Goal: Task Accomplishment & Management: Manage account settings

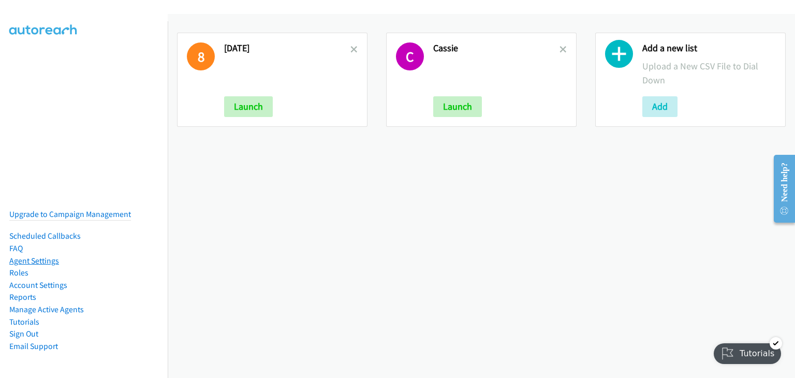
drag, startPoint x: 47, startPoint y: 253, endPoint x: 57, endPoint y: 253, distance: 10.9
click at [47, 256] on link "Agent Settings" at bounding box center [34, 261] width 50 height 10
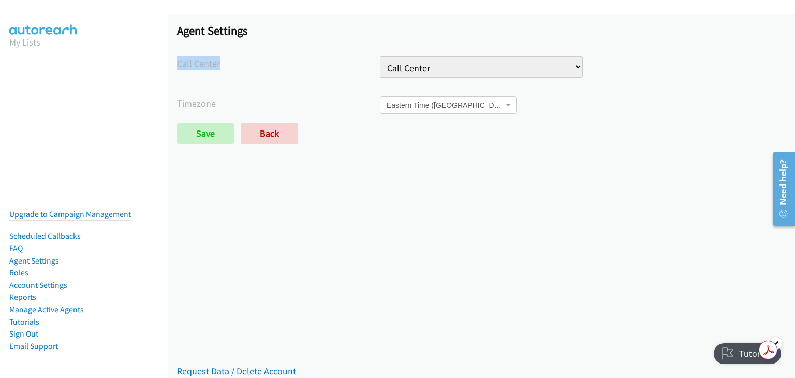
drag, startPoint x: 178, startPoint y: 64, endPoint x: 252, endPoint y: 67, distance: 74.0
click at [252, 67] on label "Call Center" at bounding box center [278, 63] width 203 height 14
click at [448, 63] on select "Call Center" at bounding box center [481, 66] width 203 height 21
click at [380, 56] on select "Call Center" at bounding box center [481, 66] width 203 height 21
click at [336, 91] on div "Agent Settings Call Center Call Center Timezone International Date Line [GEOGRA…" at bounding box center [481, 88] width 627 height 148
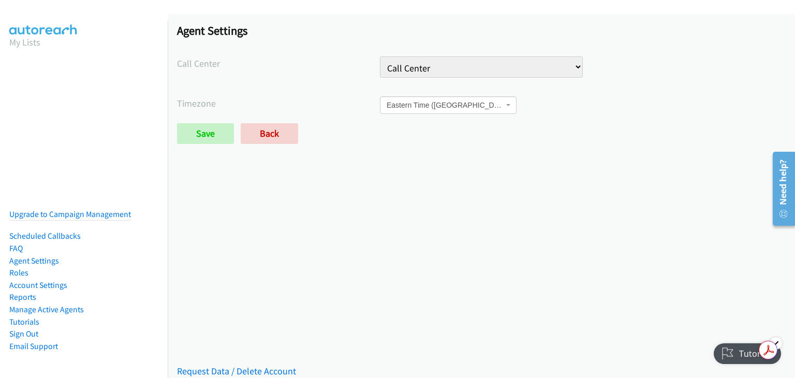
click at [509, 71] on select "Call Center" at bounding box center [481, 66] width 203 height 21
click at [275, 58] on label "Call Center" at bounding box center [278, 63] width 203 height 14
click at [475, 69] on select "Call Center" at bounding box center [481, 66] width 203 height 21
select select
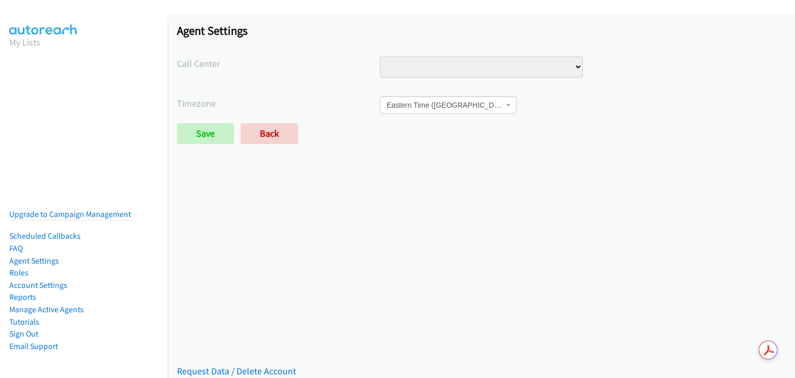
click at [380, 56] on select "Call Center" at bounding box center [481, 66] width 203 height 21
click at [300, 82] on div "Call Center Call Center" at bounding box center [481, 71] width 608 height 31
click at [571, 62] on select "Call Center" at bounding box center [481, 66] width 203 height 21
click at [380, 56] on select "Call Center" at bounding box center [481, 66] width 203 height 21
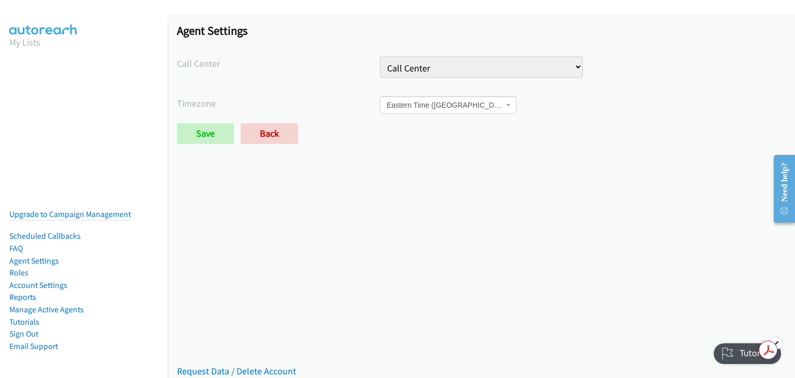
click at [551, 158] on div "Agent Settings Call Center Call Center Timezone International Date Line West Am…" at bounding box center [481, 88] width 627 height 148
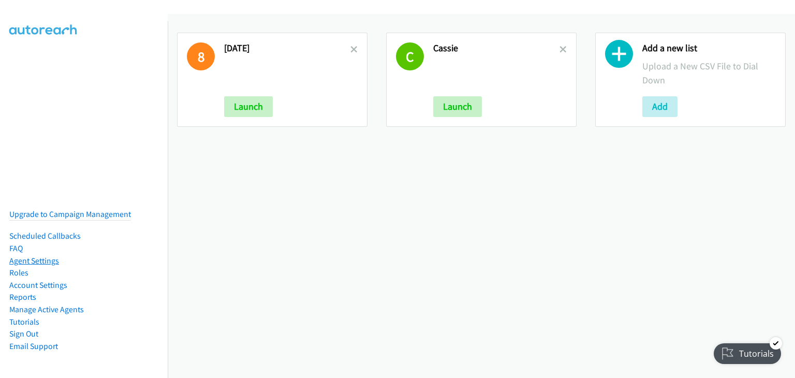
click at [21, 256] on link "Agent Settings" at bounding box center [34, 261] width 50 height 10
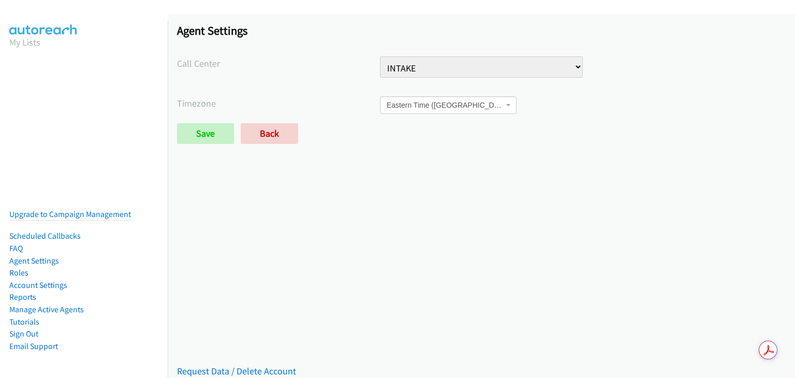
click at [458, 72] on select "INTAKE" at bounding box center [481, 66] width 203 height 21
click at [273, 73] on div "Call Center INTAKE" at bounding box center [481, 71] width 608 height 31
